Goal: Use online tool/utility: Utilize a website feature to perform a specific function

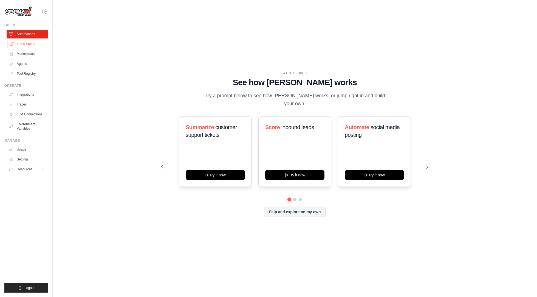
click at [33, 43] on link "Crew Studio" at bounding box center [27, 44] width 41 height 9
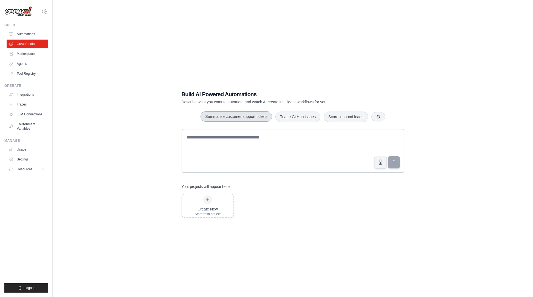
click at [230, 118] on button "Summarize customer support tickets" at bounding box center [236, 116] width 71 height 10
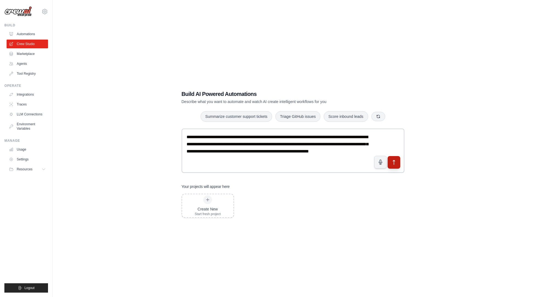
click at [393, 160] on icon "submit" at bounding box center [394, 162] width 2 height 4
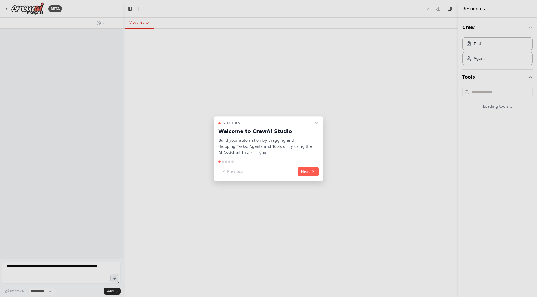
select select "****"
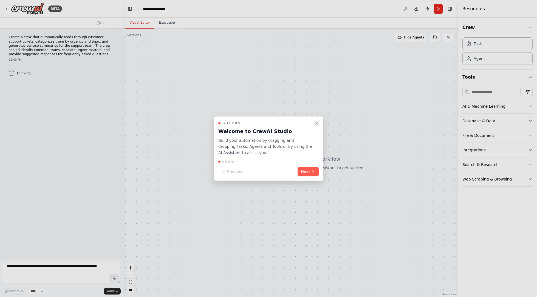
click at [317, 123] on icon "Close walkthrough" at bounding box center [316, 123] width 4 height 4
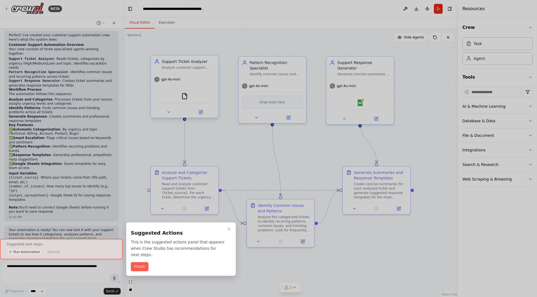
scroll to position [378, 0]
